Goal: Task Accomplishment & Management: Use online tool/utility

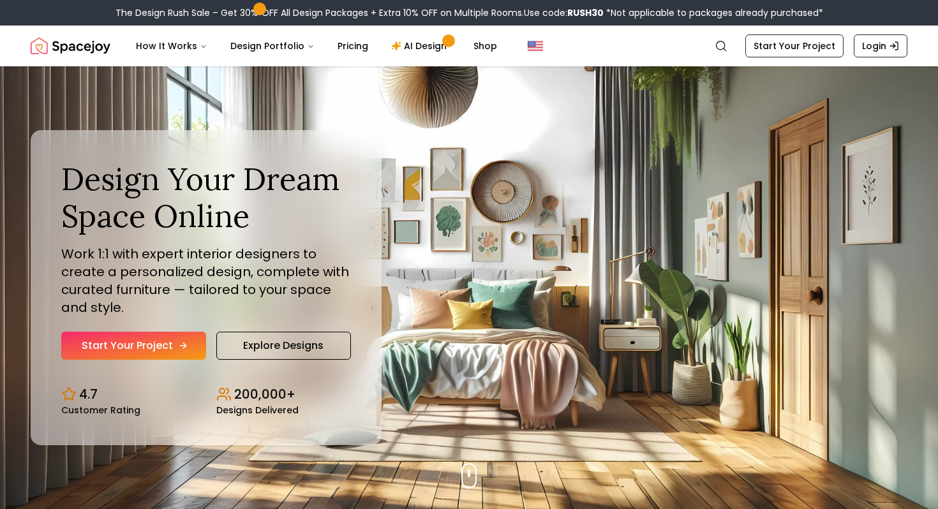
click at [170, 341] on link "Start Your Project" at bounding box center [133, 346] width 145 height 28
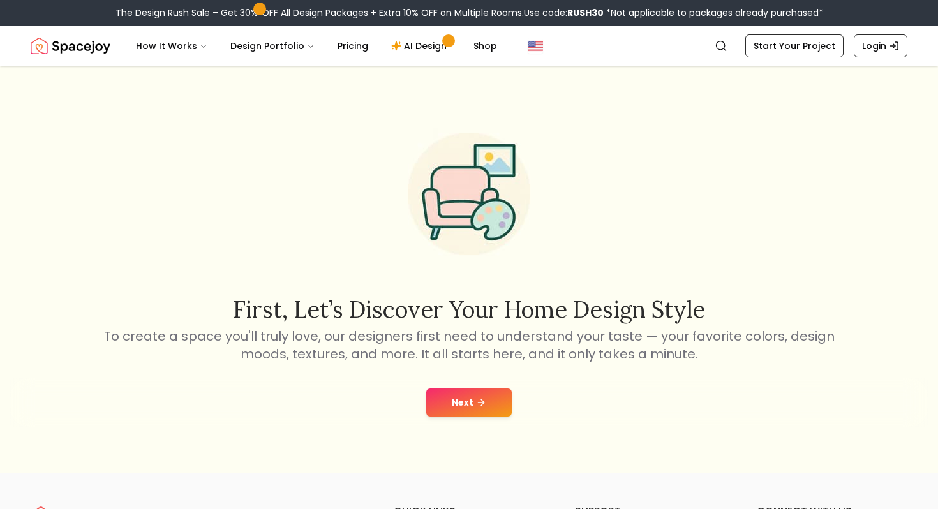
click at [483, 406] on icon at bounding box center [481, 403] width 10 height 10
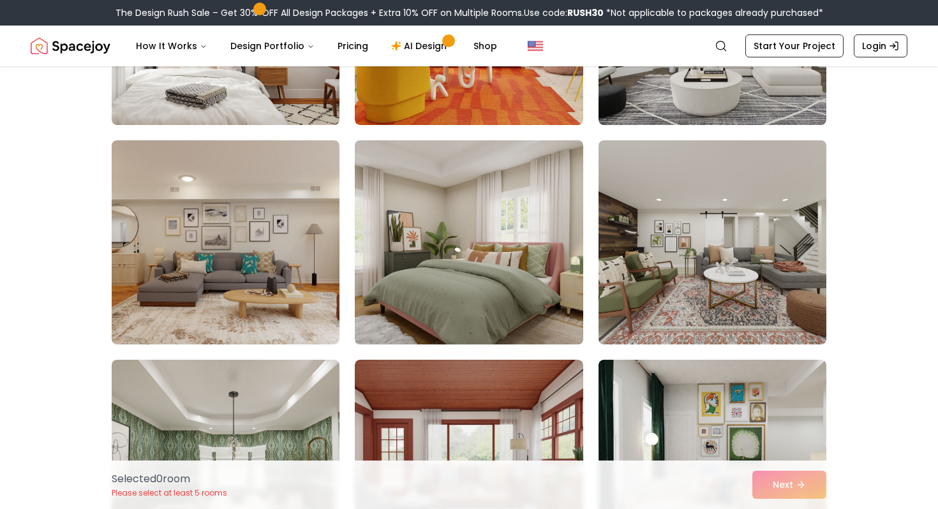
scroll to position [3769, 0]
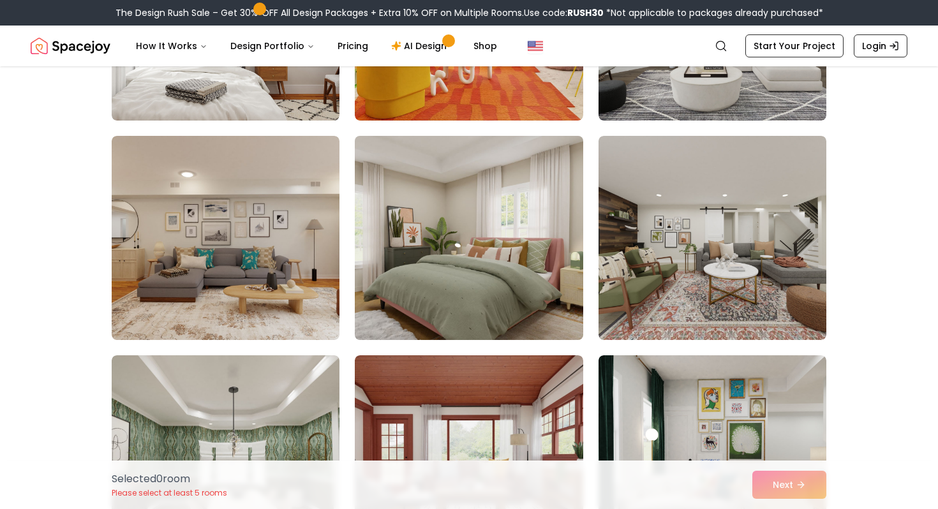
click at [501, 294] on img at bounding box center [468, 238] width 239 height 214
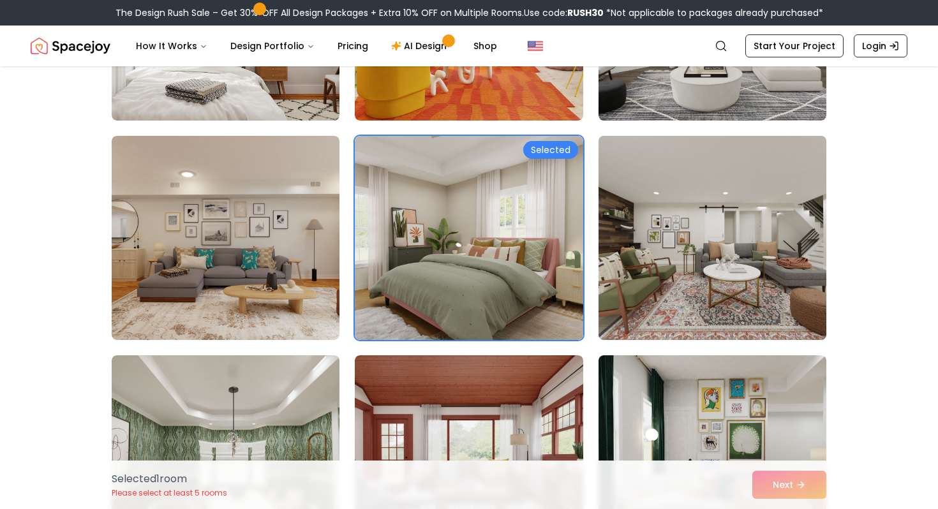
click at [705, 246] on img at bounding box center [712, 238] width 239 height 214
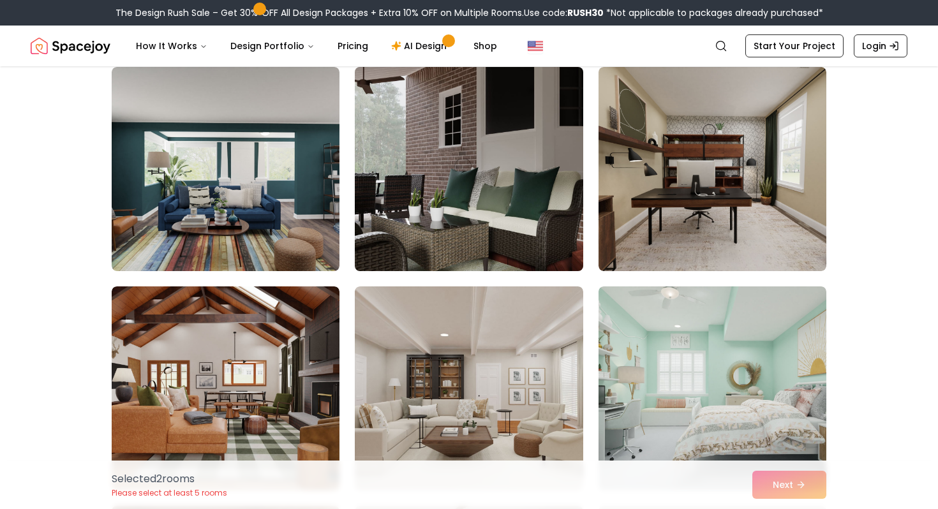
click at [511, 222] on img at bounding box center [468, 169] width 239 height 214
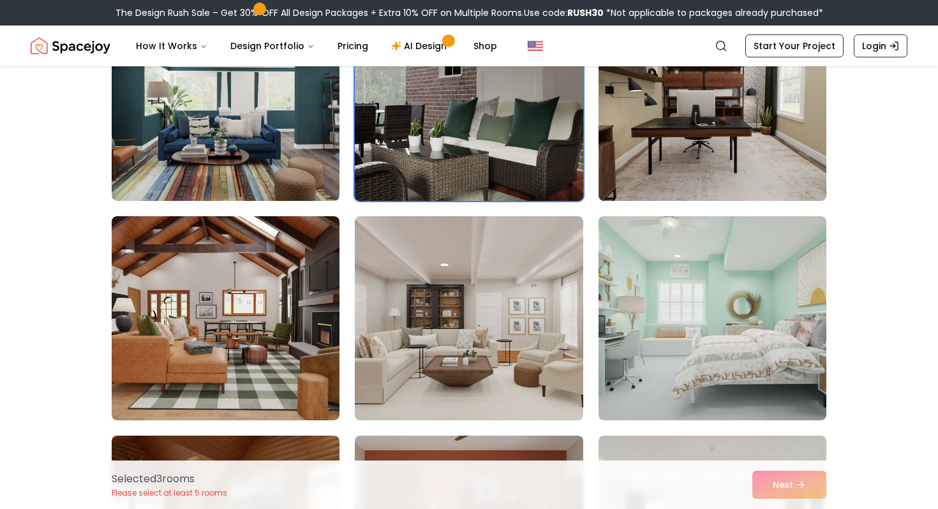
scroll to position [5457, 0]
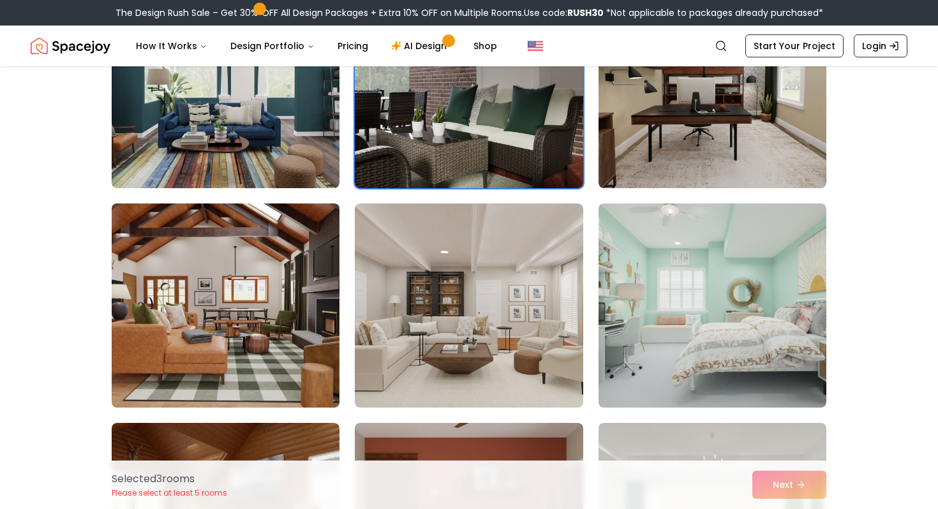
click at [305, 264] on img at bounding box center [225, 305] width 239 height 214
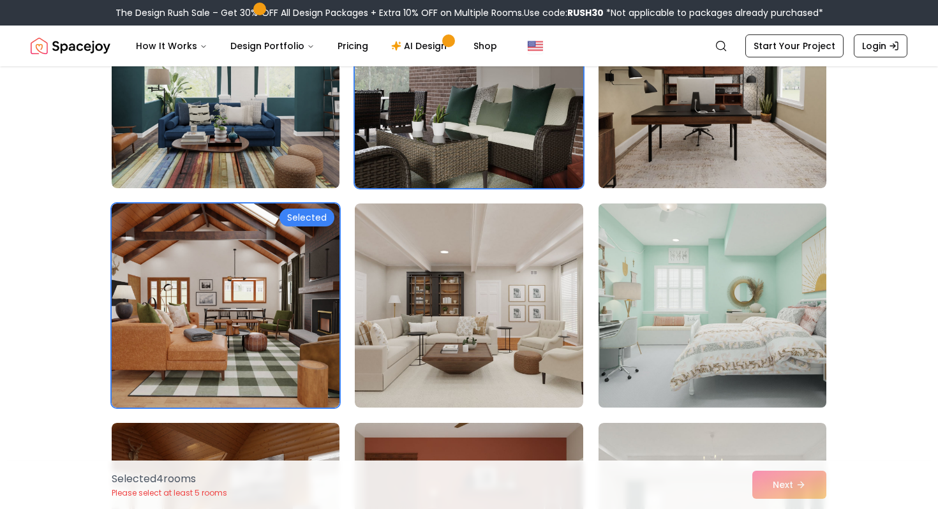
click at [676, 269] on img at bounding box center [712, 305] width 239 height 214
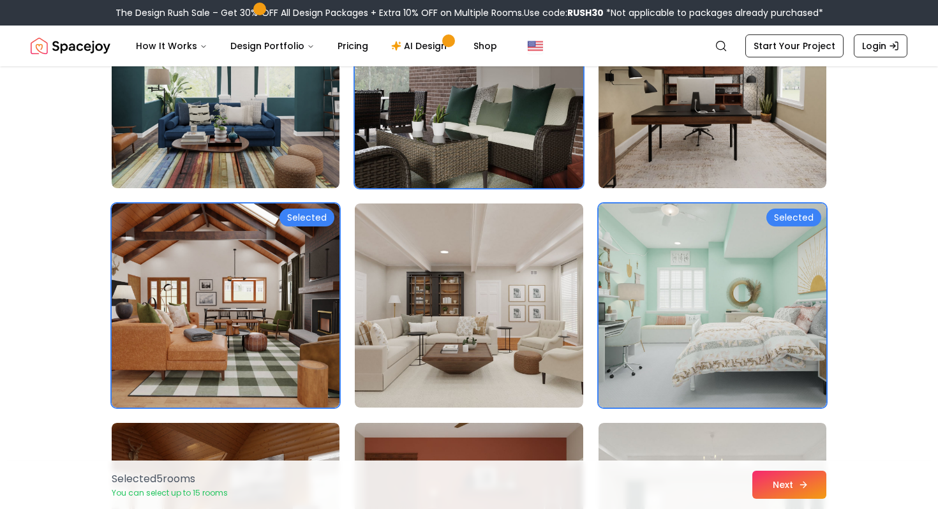
click at [804, 494] on button "Next" at bounding box center [789, 485] width 74 height 28
